Goal: Navigation & Orientation: Find specific page/section

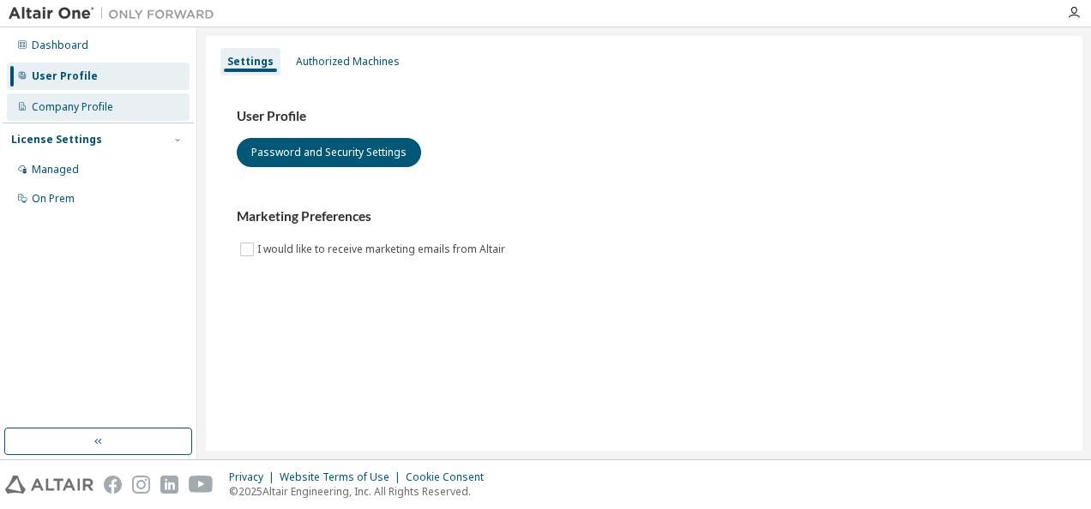
click at [89, 111] on div "Company Profile" at bounding box center [72, 107] width 81 height 14
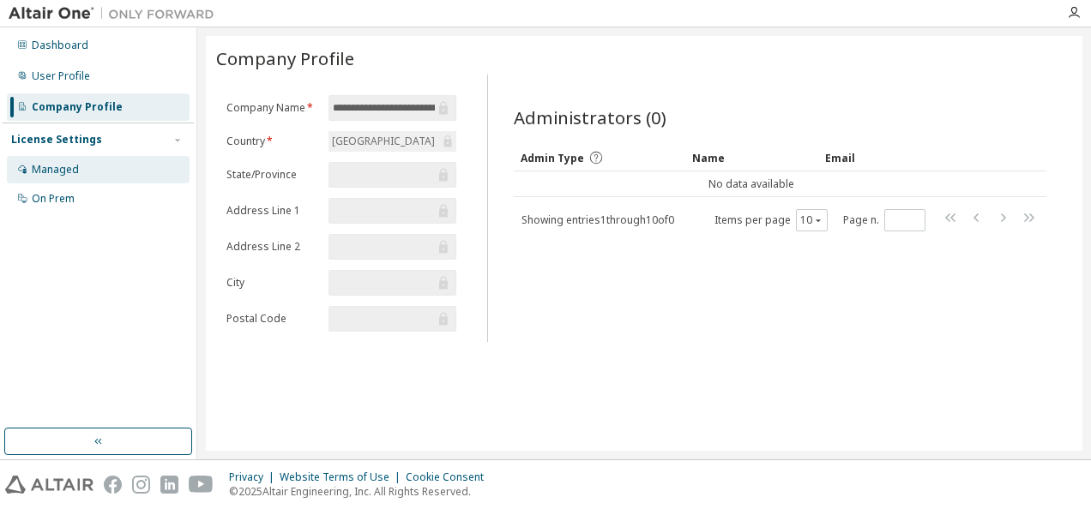
click at [76, 174] on div "Managed" at bounding box center [55, 170] width 47 height 14
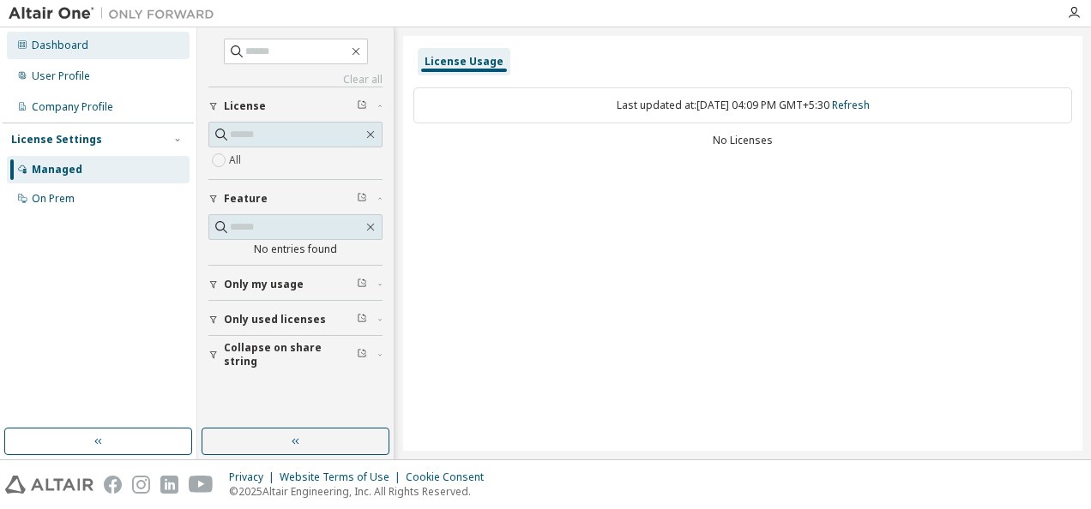
click at [83, 43] on div "Dashboard" at bounding box center [60, 46] width 57 height 14
